Goal: Check status: Check status

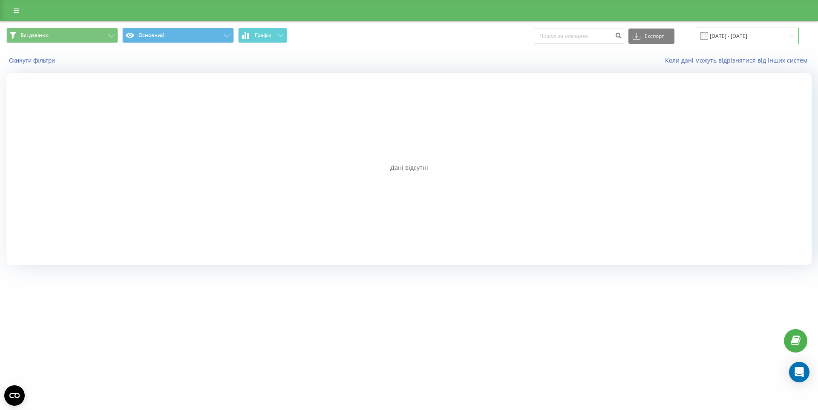
click at [773, 34] on input "[DATE] - [DATE]" at bounding box center [747, 36] width 103 height 17
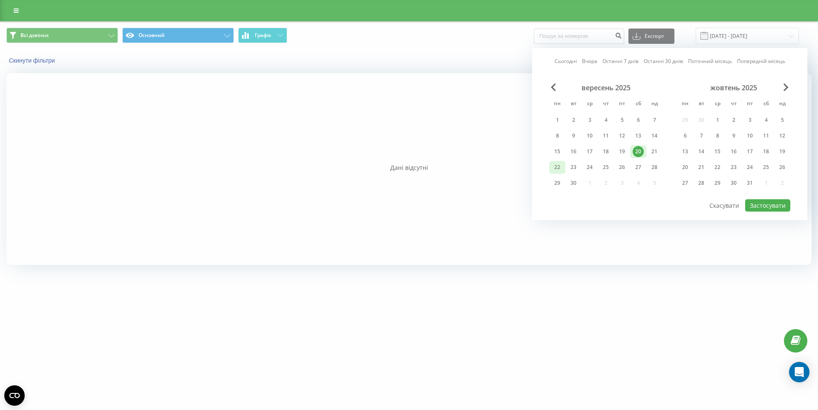
click at [555, 168] on div "22" at bounding box center [557, 167] width 11 height 11
click at [763, 206] on button "Застосувати" at bounding box center [767, 205] width 45 height 12
type input "[DATE] - [DATE]"
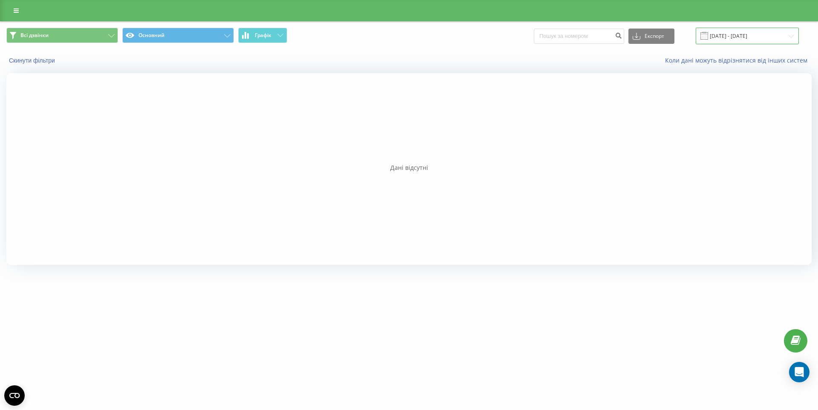
click at [744, 35] on input "[DATE] - [DATE]" at bounding box center [747, 36] width 103 height 17
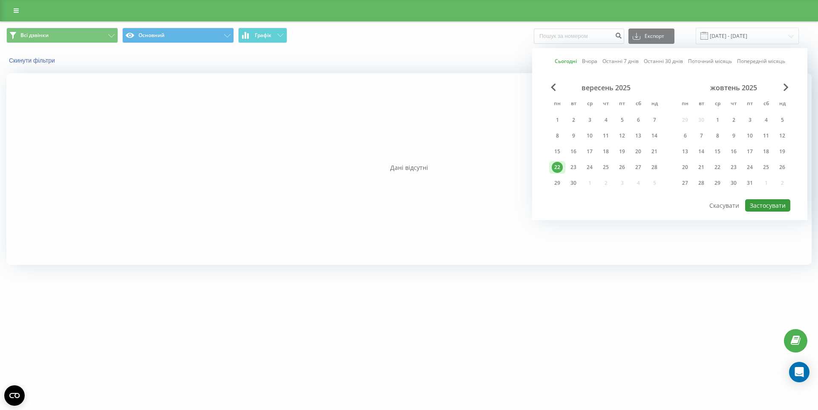
click at [763, 203] on button "Застосувати" at bounding box center [767, 205] width 45 height 12
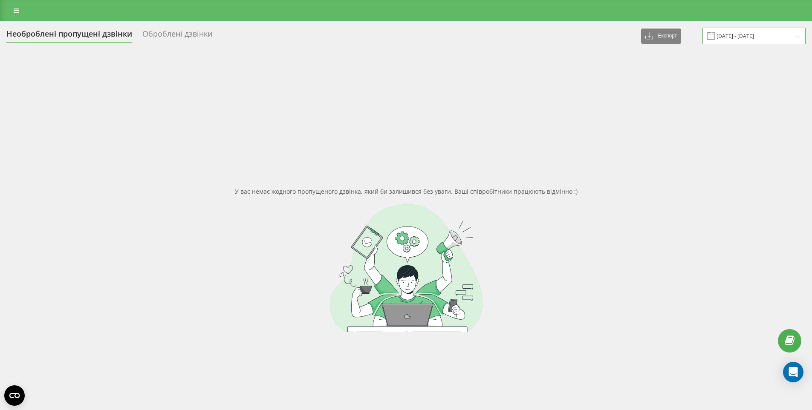
click at [729, 39] on input "18.09.2025 - 19.09.2025" at bounding box center [753, 36] width 103 height 17
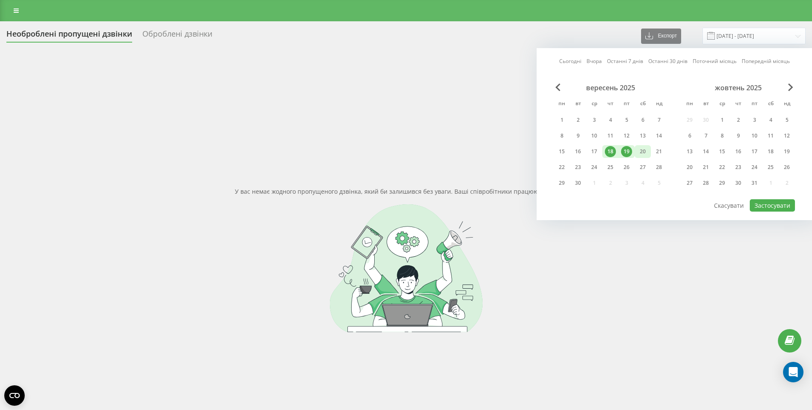
click at [644, 150] on div "20" at bounding box center [642, 151] width 11 height 11
click at [559, 168] on div "22" at bounding box center [561, 167] width 11 height 11
click at [782, 204] on button "Застосувати" at bounding box center [772, 205] width 45 height 12
type input "20.09.2025 - 22.09.2025"
